Goal: Find specific page/section: Find specific page/section

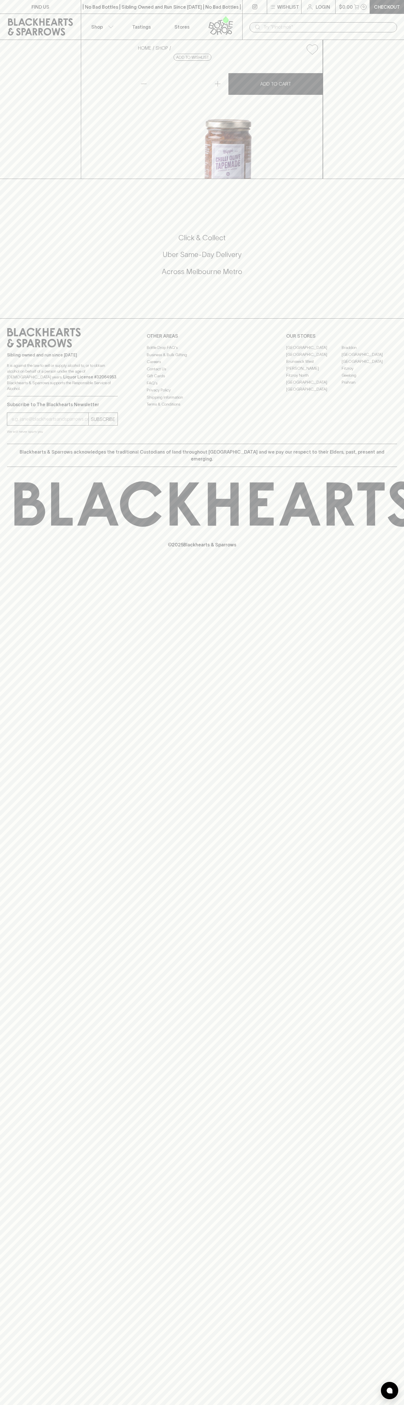
click at [315, 26] on input "text" at bounding box center [328, 27] width 129 height 9
click at [389, 41] on div "No options" at bounding box center [324, 39] width 148 height 15
click at [286, 1405] on html "FIND US | No Bad Bottles | Sibling Owned and Run Since 2006 | No Bad Bottles | …" at bounding box center [202, 702] width 404 height 1405
click at [14, 307] on div "Click & Collect Uber Same-Day Delivery Across Melbourne Metro" at bounding box center [202, 258] width 391 height 97
click at [314, 372] on link "[PERSON_NAME]" at bounding box center [314, 368] width 56 height 7
